Goal: Task Accomplishment & Management: Use online tool/utility

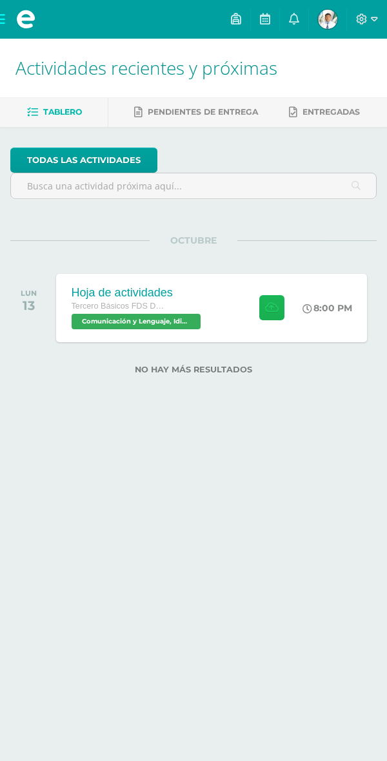
click at [276, 305] on button at bounding box center [271, 307] width 25 height 25
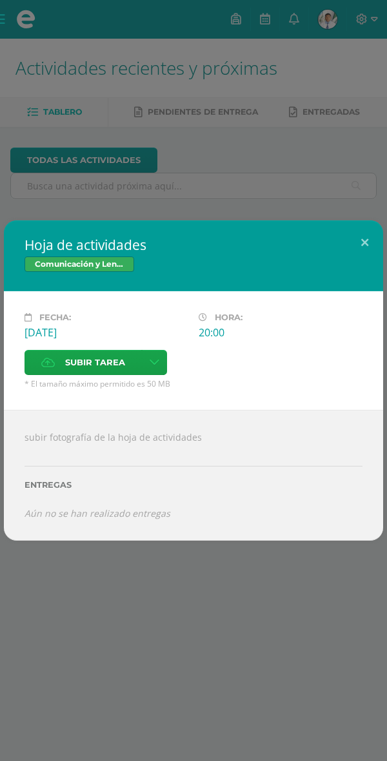
click at [84, 359] on span "Subir tarea" at bounding box center [95, 363] width 60 height 24
click at [0, 0] on input "Subir tarea" at bounding box center [0, 0] width 0 height 0
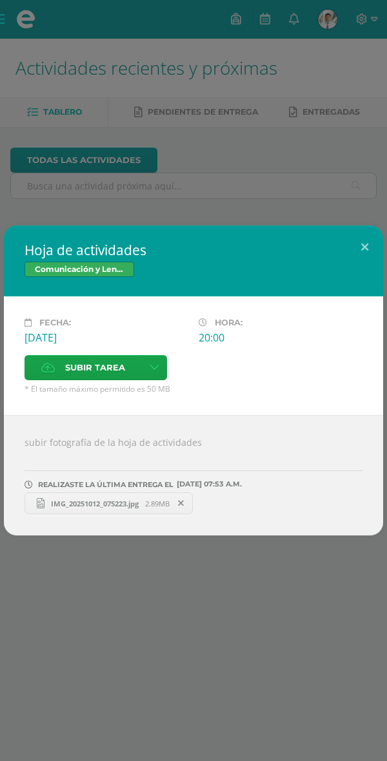
click at [101, 502] on span "IMG_20251012_075223.jpg" at bounding box center [94, 504] width 101 height 10
click at [362, 237] on button at bounding box center [364, 248] width 37 height 44
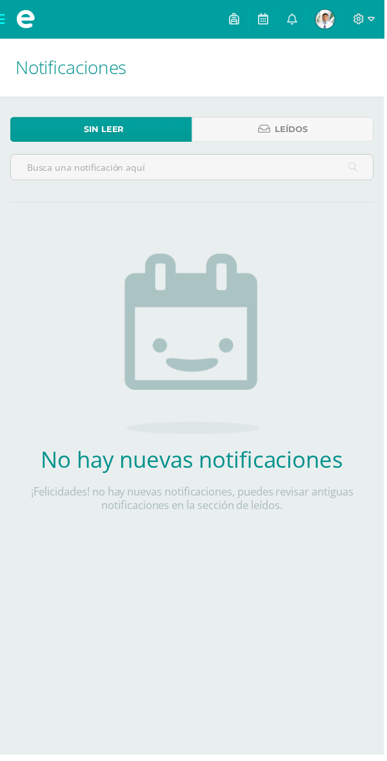
click at [12, 15] on span at bounding box center [26, 19] width 52 height 39
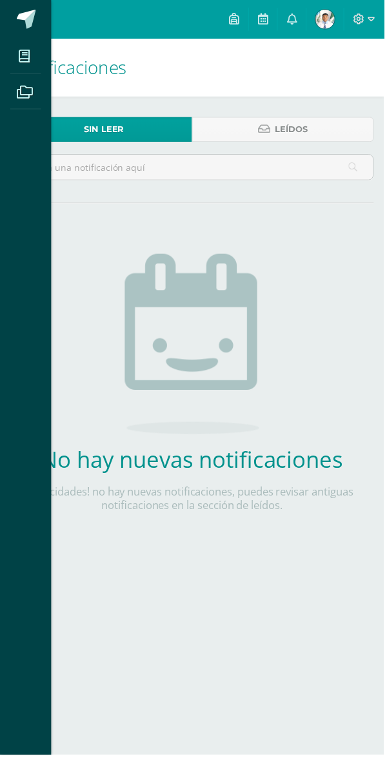
click at [28, 23] on span at bounding box center [26, 19] width 19 height 19
